Goal: Task Accomplishment & Management: Use online tool/utility

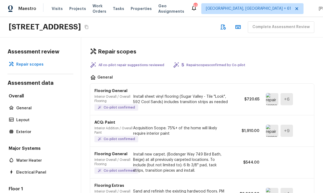
click at [123, 11] on div "Tasks" at bounding box center [118, 9] width 11 height 6
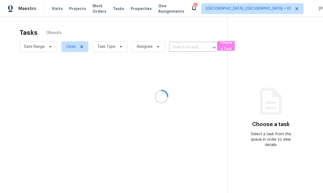
click at [107, 48] on div at bounding box center [161, 96] width 323 height 193
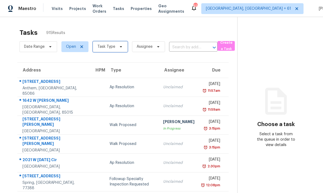
click at [101, 47] on span "Task Type" at bounding box center [106, 46] width 18 height 5
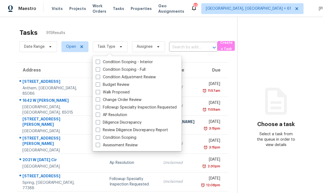
scroll to position [20, 0]
click at [97, 143] on label "Assessment Review" at bounding box center [117, 145] width 42 height 5
click at [97, 143] on input "Assessment Review" at bounding box center [98, 145] width 4 height 4
checkbox input "true"
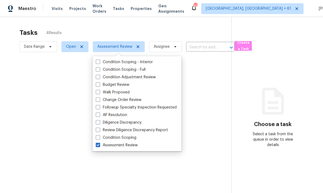
click at [15, 156] on div at bounding box center [161, 96] width 323 height 193
